Goal: Task Accomplishment & Management: Use online tool/utility

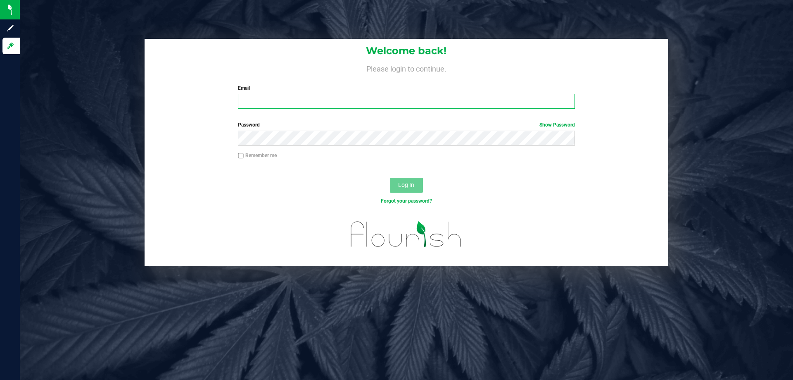
click at [305, 98] on input "Email" at bounding box center [406, 101] width 337 height 15
type input "[EMAIL_ADDRESS][DOMAIN_NAME]"
click at [390, 178] on button "Log In" at bounding box center [406, 185] width 33 height 15
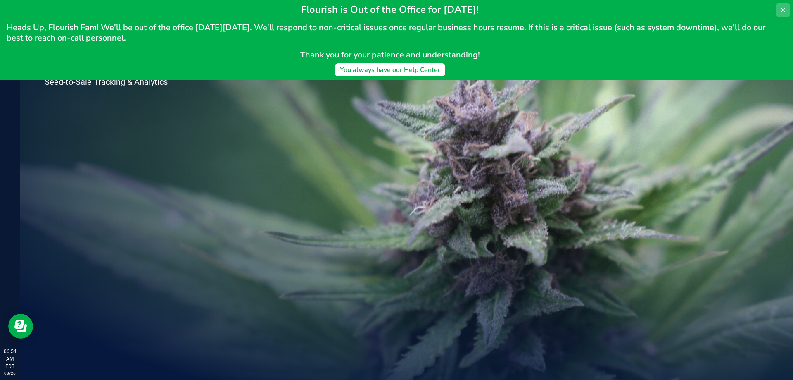
click at [786, 9] on icon at bounding box center [783, 10] width 7 height 7
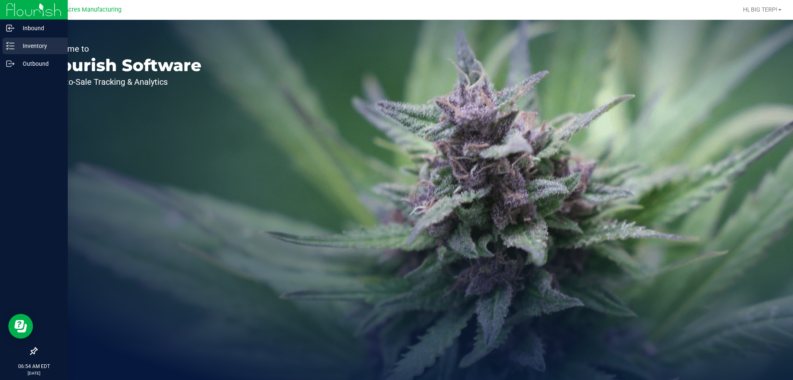
click at [13, 50] on div "Inventory" at bounding box center [34, 46] width 65 height 17
click at [18, 44] on p "Inventory" at bounding box center [39, 46] width 50 height 10
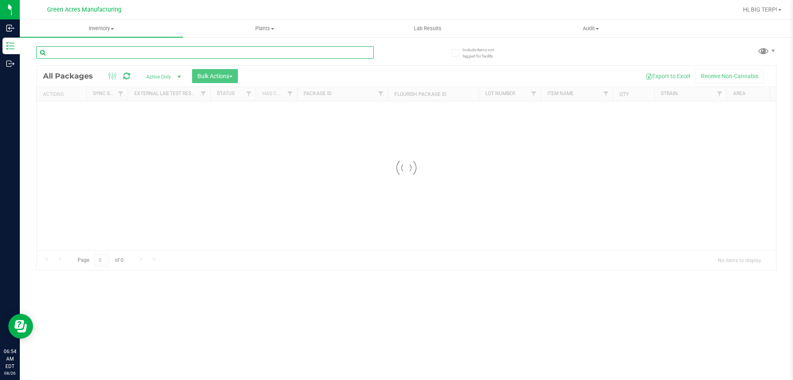
click at [135, 56] on input "text" at bounding box center [204, 52] width 337 height 12
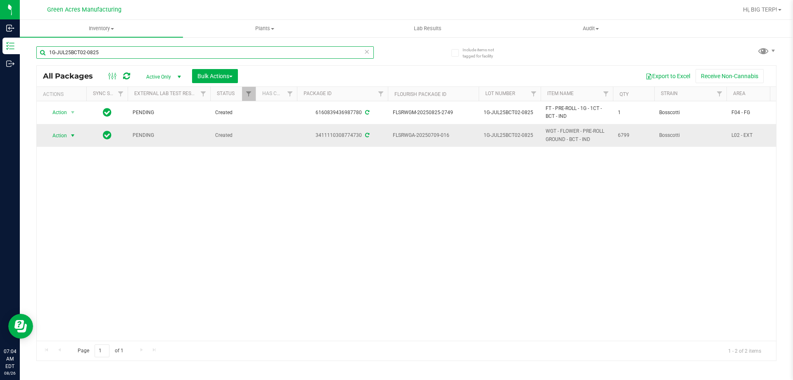
type input "1G-JUL25BCT02-0825"
click at [74, 136] on span "select" at bounding box center [72, 135] width 7 height 7
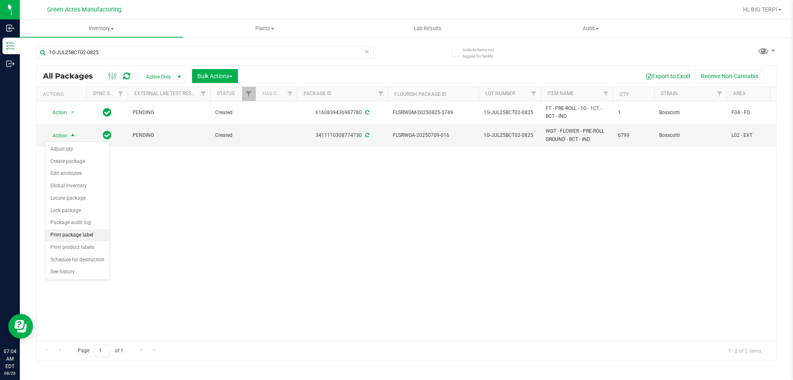
click at [80, 237] on li "Print package label" at bounding box center [77, 235] width 64 height 12
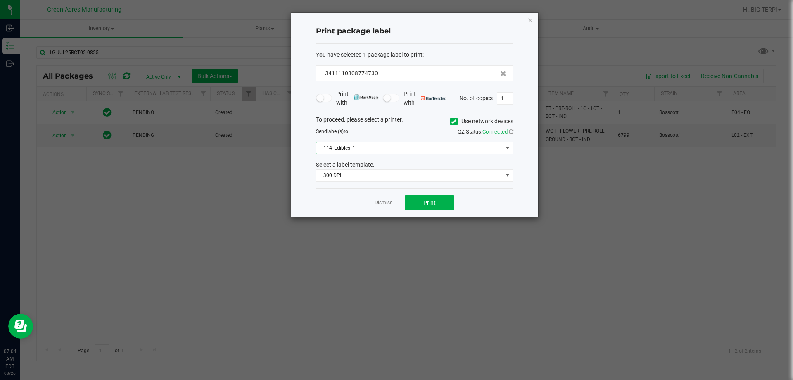
click at [369, 149] on span "114_Edibles_1" at bounding box center [409, 148] width 186 height 12
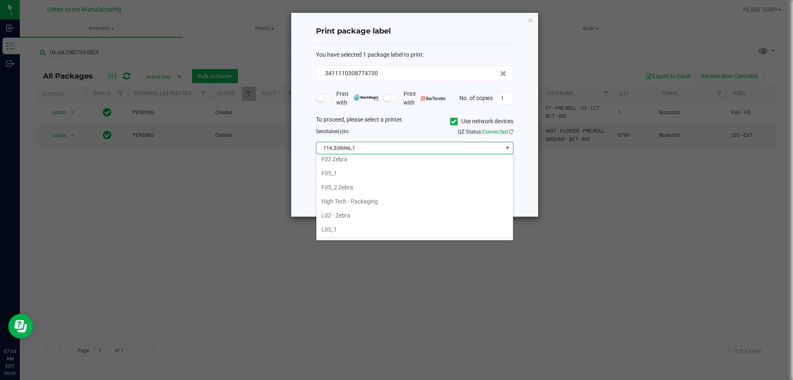
scroll to position [187, 0]
drag, startPoint x: 349, startPoint y: 225, endPoint x: 346, endPoint y: 230, distance: 5.3
click at [346, 230] on li "F05_2 Zebra" at bounding box center [414, 228] width 197 height 14
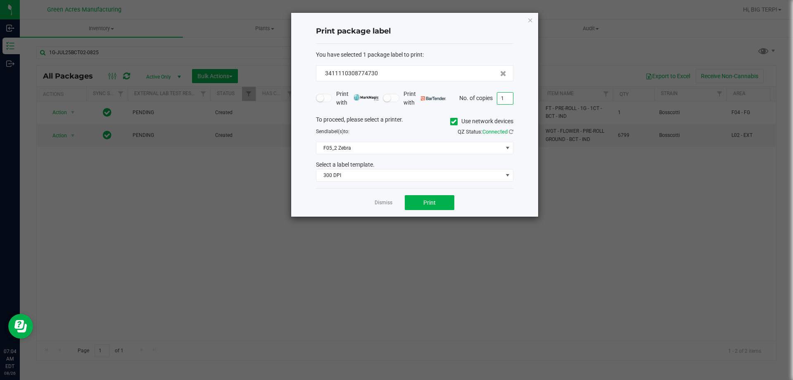
click at [501, 96] on input "1" at bounding box center [505, 99] width 16 height 12
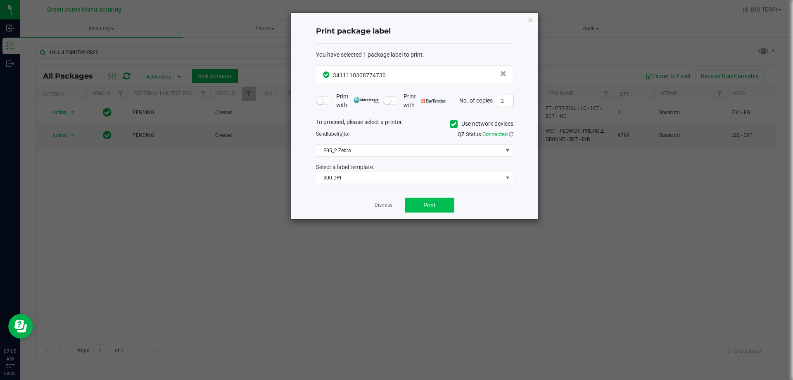
type input "2"
click at [429, 207] on span "Print" at bounding box center [429, 205] width 12 height 7
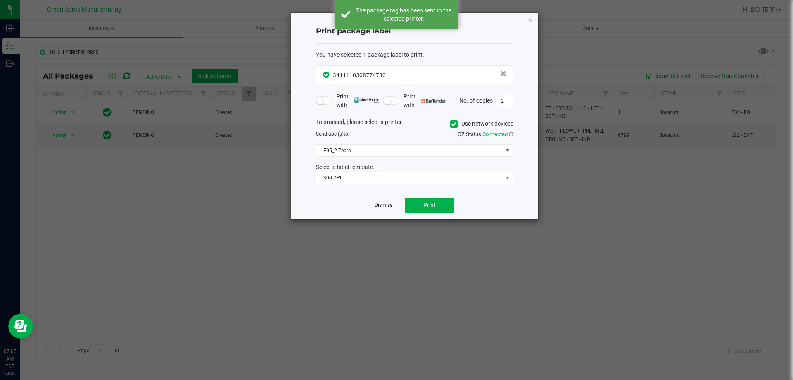
click at [379, 208] on link "Dismiss" at bounding box center [384, 205] width 18 height 7
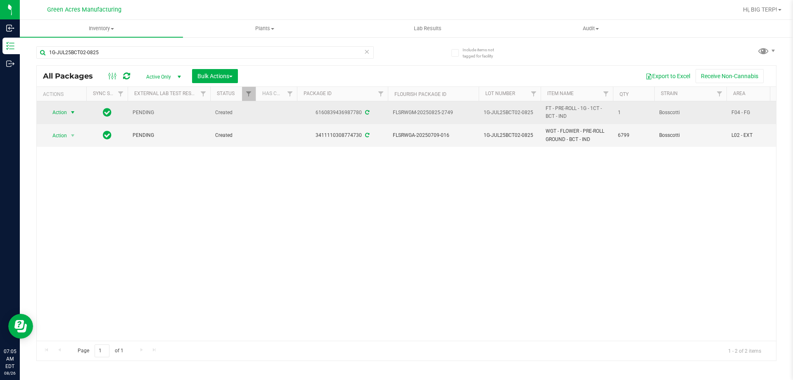
click at [74, 109] on span "select" at bounding box center [72, 112] width 7 height 7
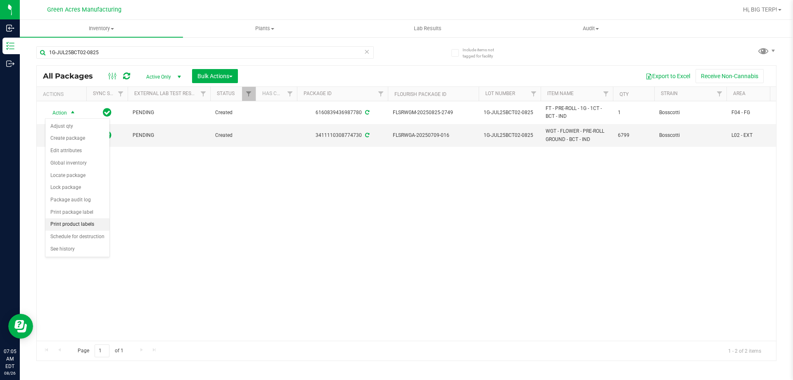
click at [71, 227] on li "Print product labels" at bounding box center [77, 224] width 64 height 12
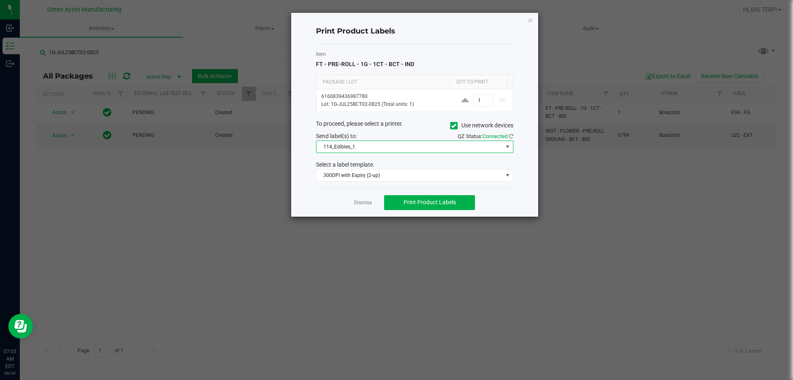
click at [428, 150] on span "114_Edibles_1" at bounding box center [409, 147] width 186 height 12
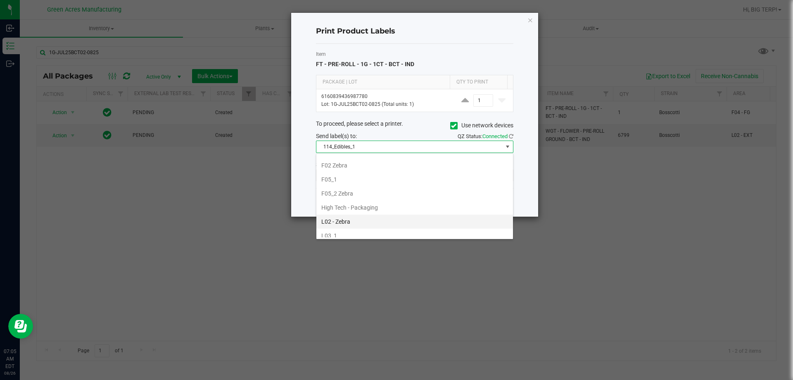
scroll to position [206, 0]
click at [346, 192] on li "F05_1" at bounding box center [414, 194] width 197 height 14
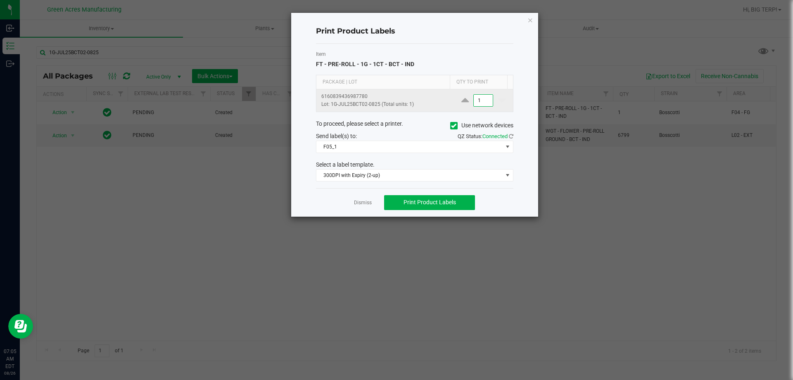
click at [481, 104] on input "1" at bounding box center [483, 101] width 19 height 12
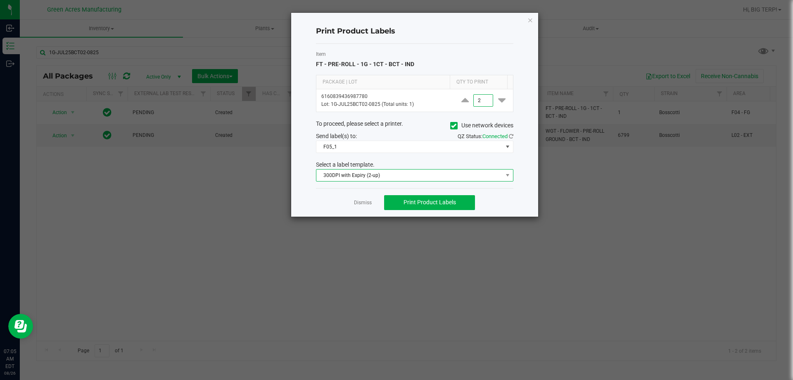
click at [469, 174] on span "300DPI with Expiry (2-up)" at bounding box center [409, 175] width 186 height 12
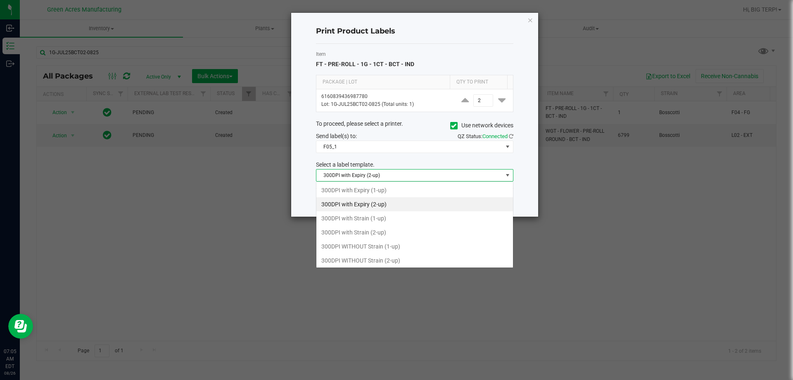
scroll to position [12, 197]
click at [365, 238] on li "300DPI with Strain (2-up)" at bounding box center [414, 232] width 197 height 14
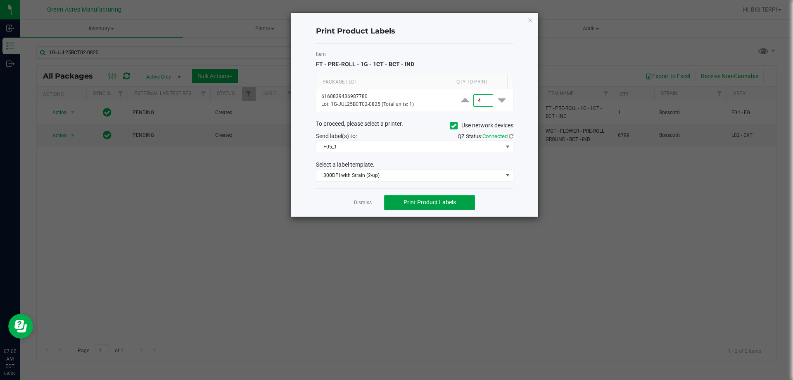
click at [457, 203] on button "Print Product Labels" at bounding box center [429, 202] width 91 height 15
click at [482, 100] on input "4" at bounding box center [483, 101] width 19 height 12
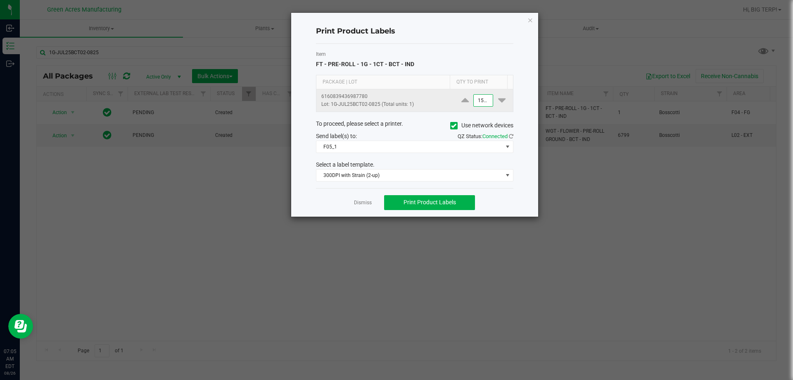
scroll to position [0, 0]
type input "1,500"
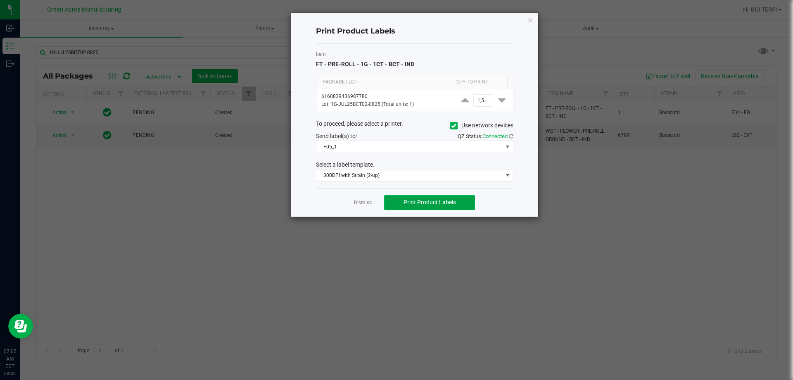
scroll to position [0, 0]
click at [447, 204] on span "Print Product Labels" at bounding box center [429, 202] width 52 height 7
click at [369, 202] on link "Dismiss" at bounding box center [363, 202] width 18 height 7
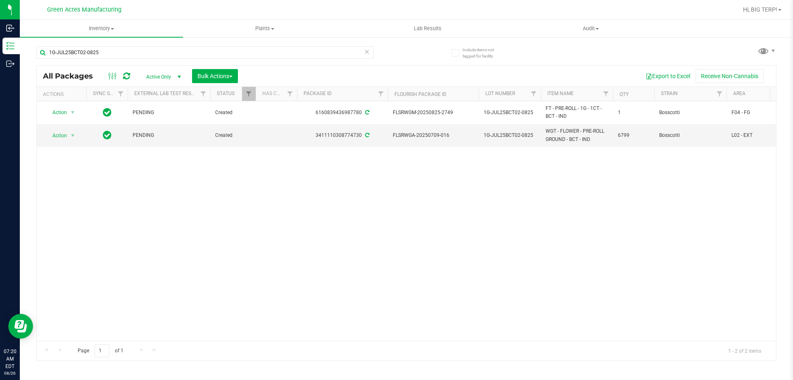
click at [691, 204] on div "Action Action Adjust qty Create package Edit attributes Global inventory Locate…" at bounding box center [406, 220] width 739 height 239
click at [285, 280] on div "Action Action Adjust qty Create package Edit attributes Global inventory Locate…" at bounding box center [406, 220] width 739 height 239
